Goal: Task Accomplishment & Management: Complete application form

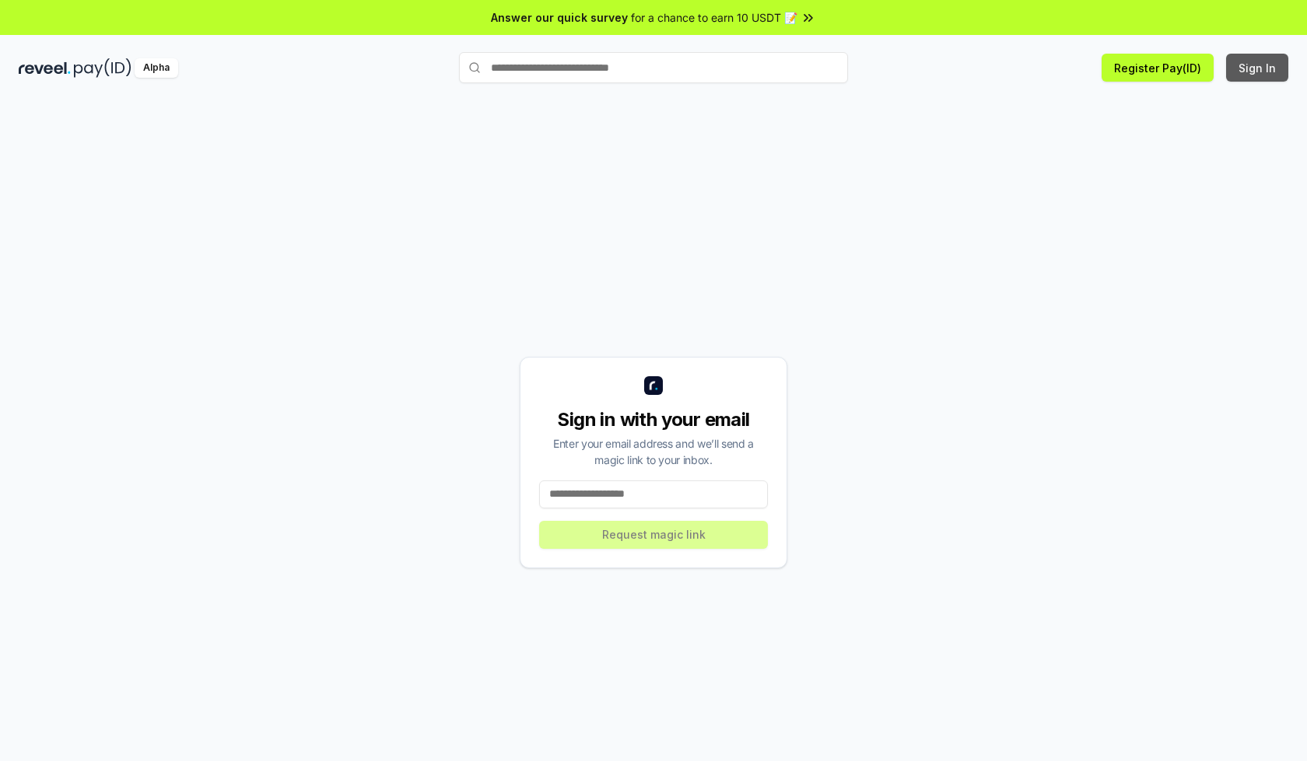
click at [1258, 68] on button "Sign In" at bounding box center [1257, 68] width 62 height 28
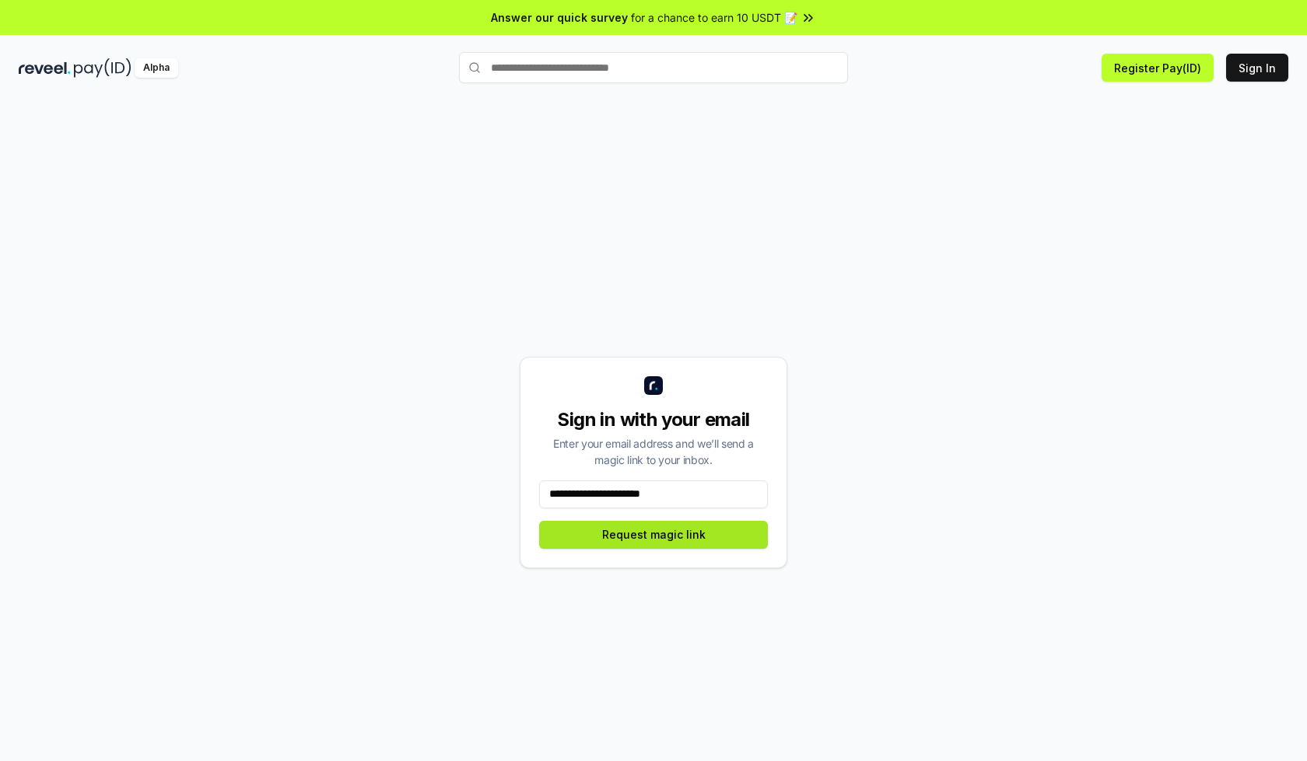
type input "**********"
click at [653, 534] on button "Request magic link" at bounding box center [653, 535] width 229 height 28
